Goal: Navigation & Orientation: Understand site structure

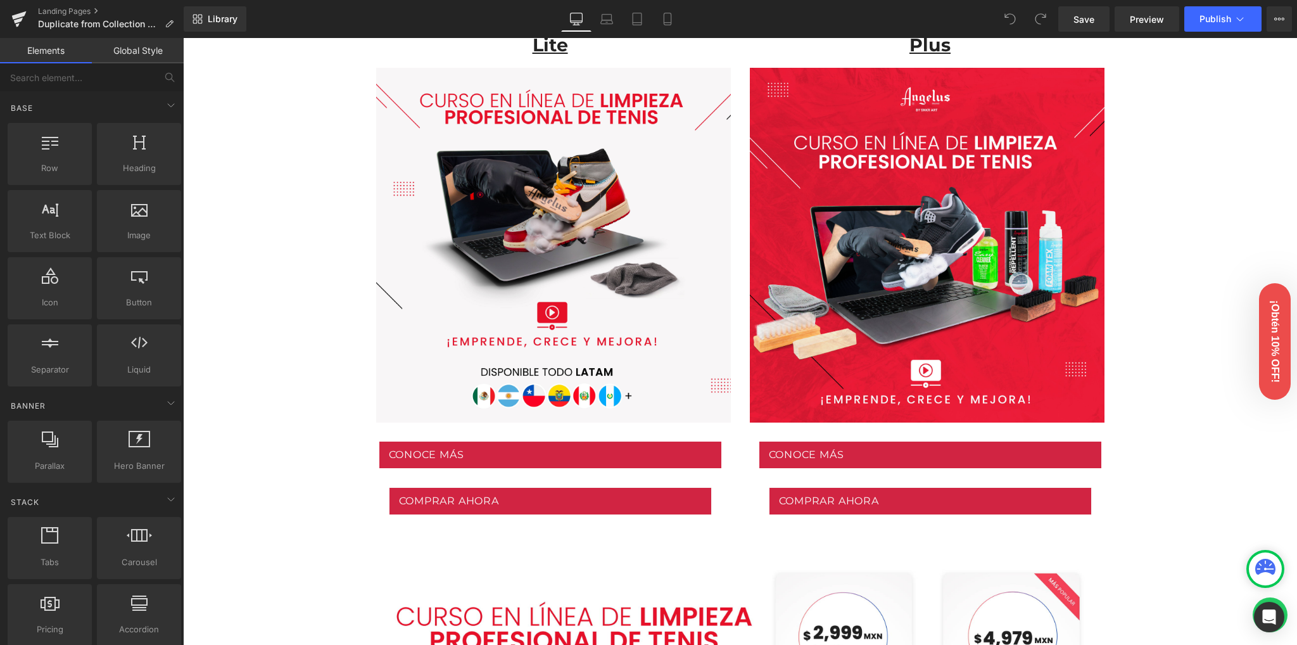
scroll to position [591, 0]
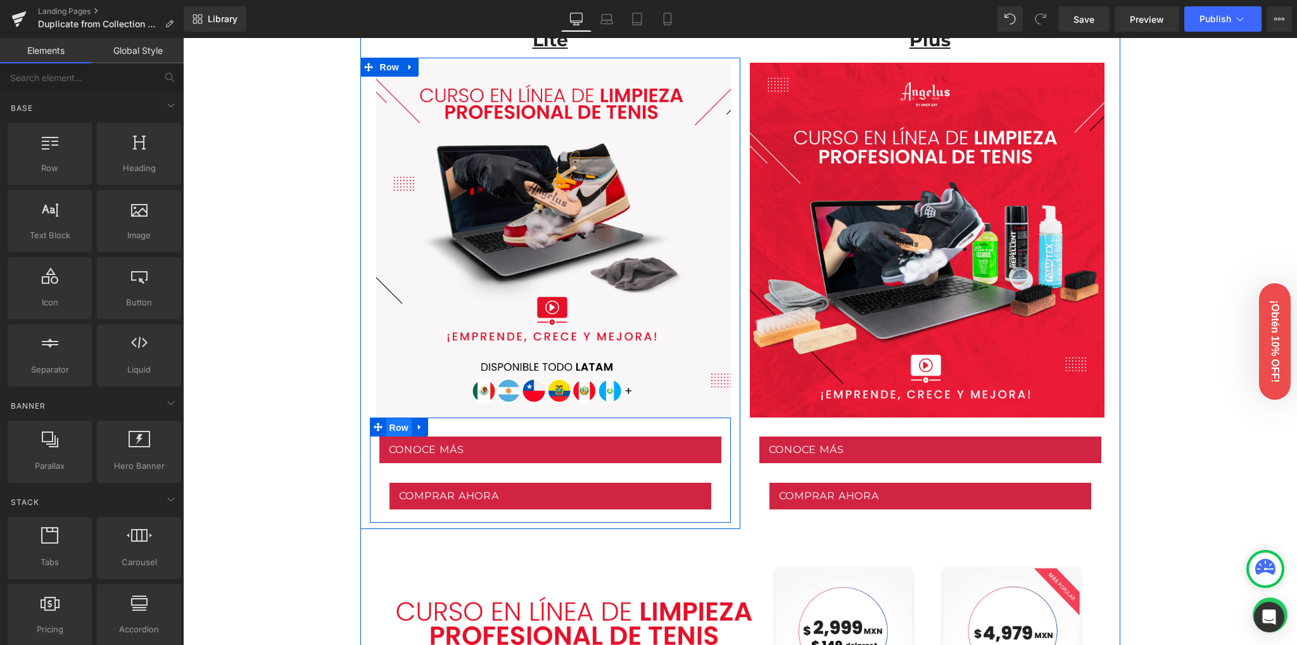
click at [396, 431] on span "Row" at bounding box center [398, 427] width 25 height 19
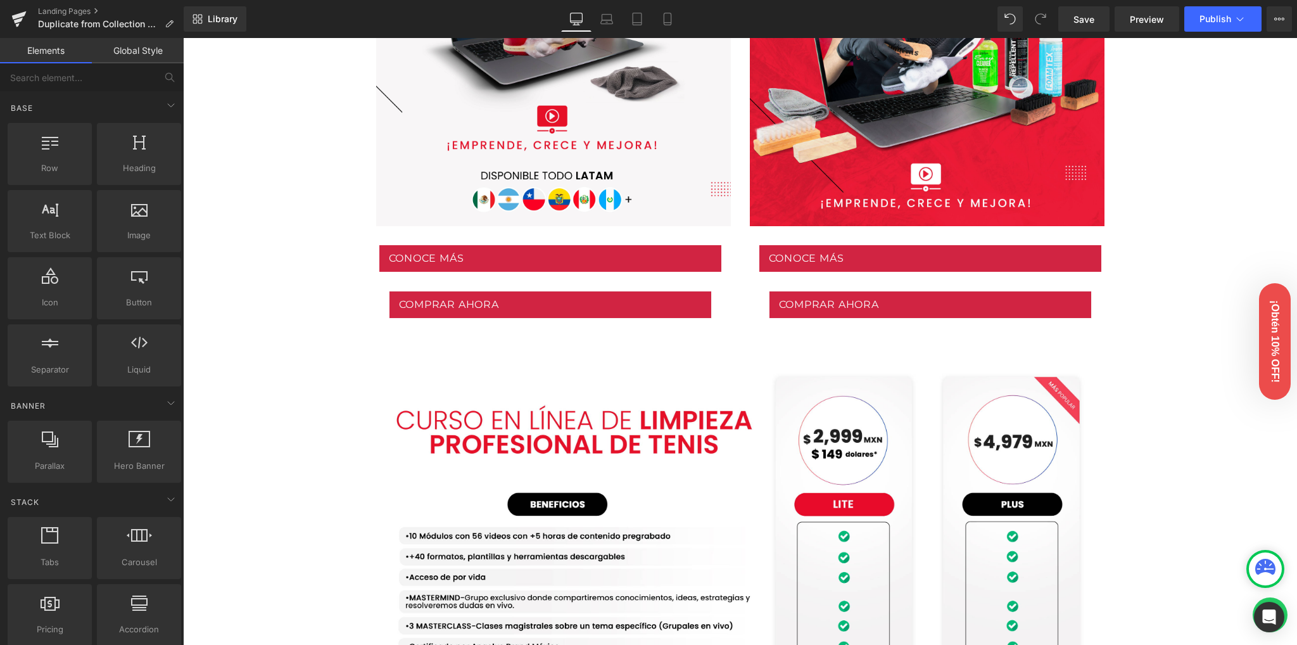
scroll to position [760, 0]
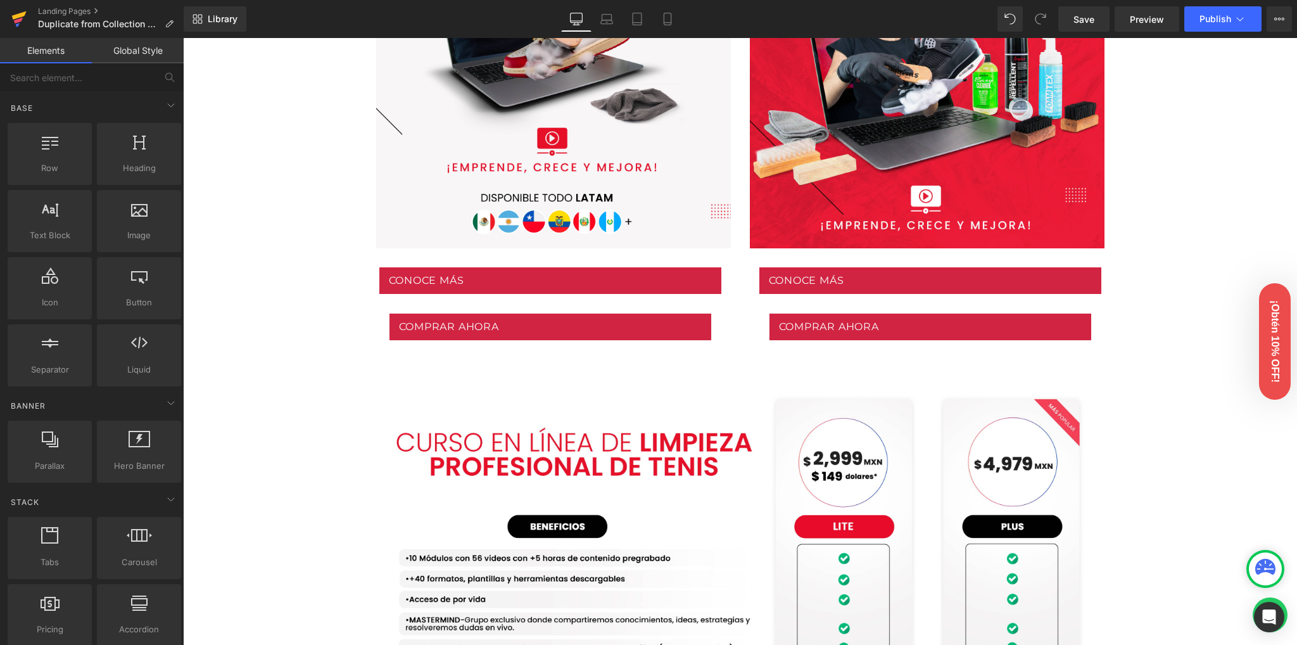
click at [15, 28] on icon at bounding box center [18, 19] width 15 height 32
